Goal: Information Seeking & Learning: Learn about a topic

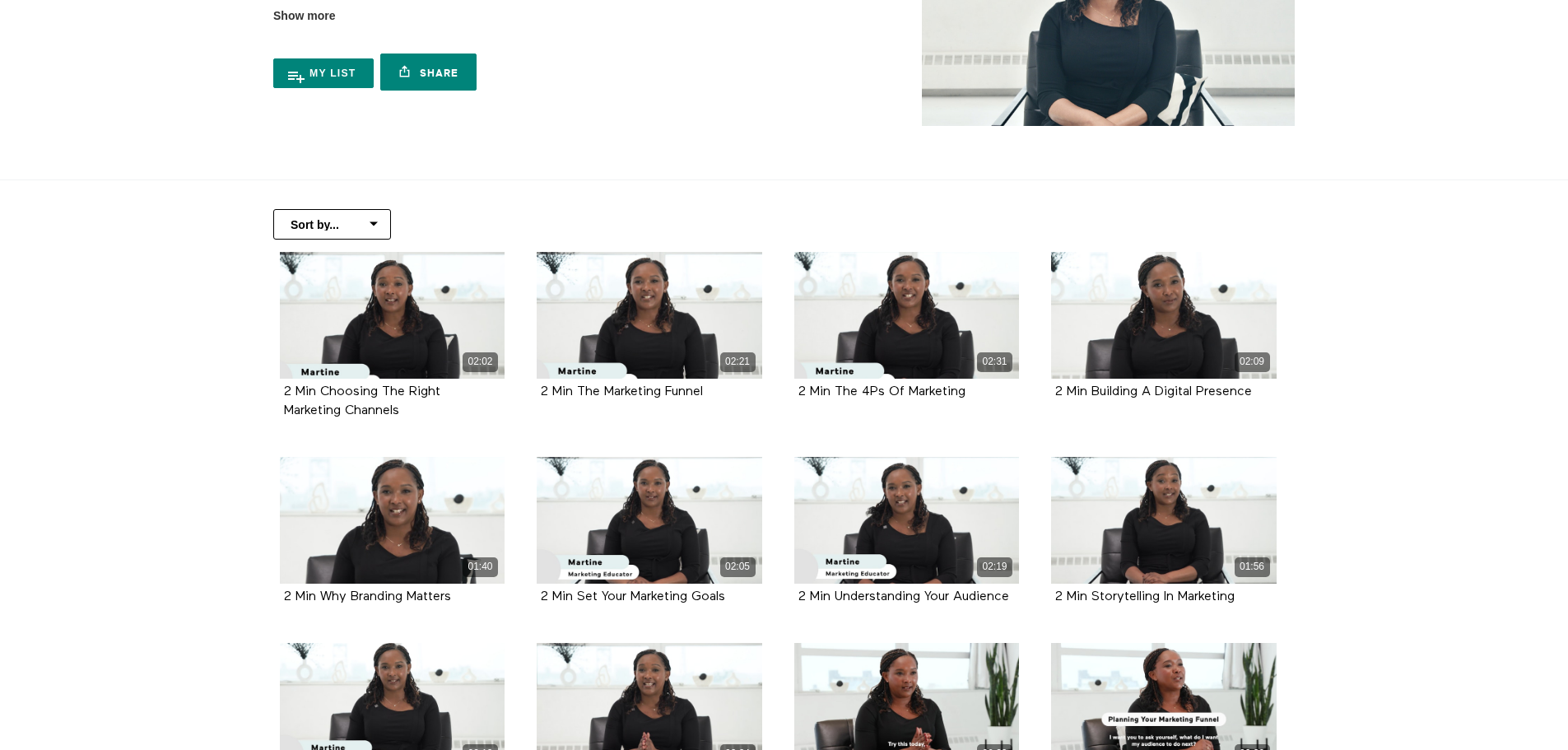
scroll to position [161, 0]
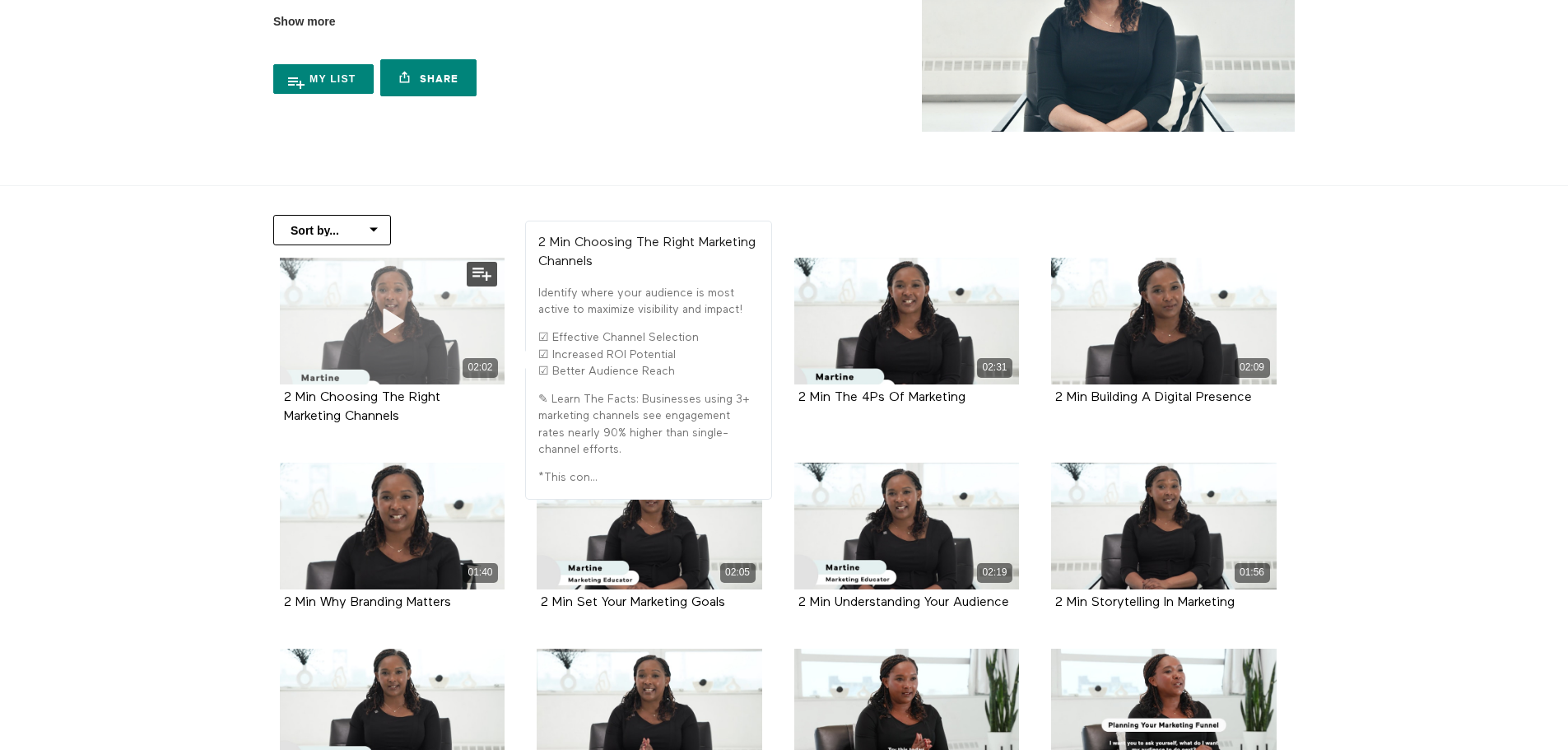
click at [386, 330] on icon at bounding box center [392, 320] width 50 height 28
